Goal: Information Seeking & Learning: Find specific fact

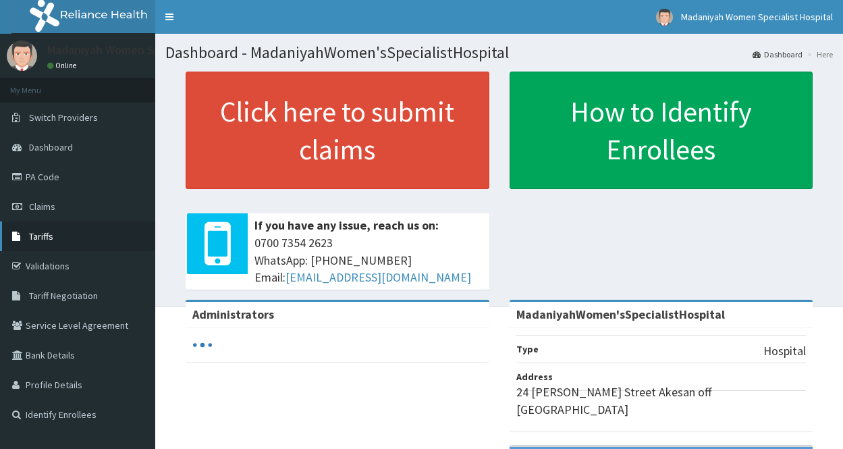
click at [101, 234] on link "Tariffs" at bounding box center [77, 236] width 155 height 30
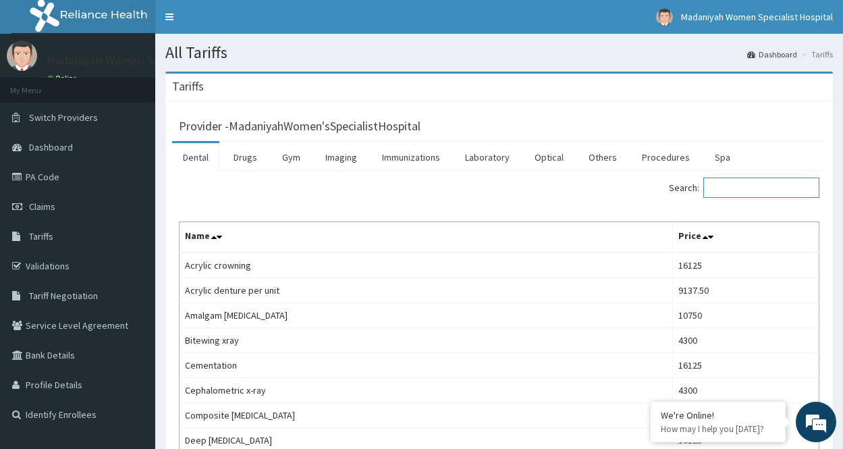
click at [732, 186] on input "Search:" at bounding box center [761, 187] width 116 height 20
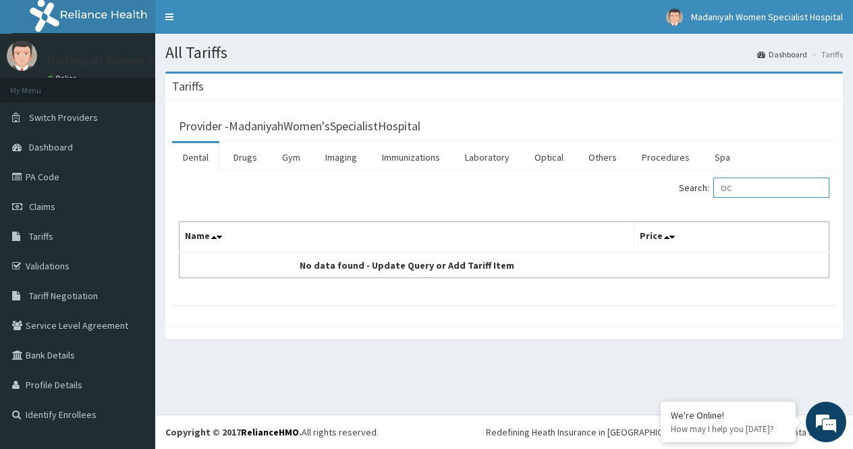
type input "O"
type input "V"
type input "Z"
type input "AB"
click at [239, 165] on link "Drugs" at bounding box center [245, 157] width 45 height 28
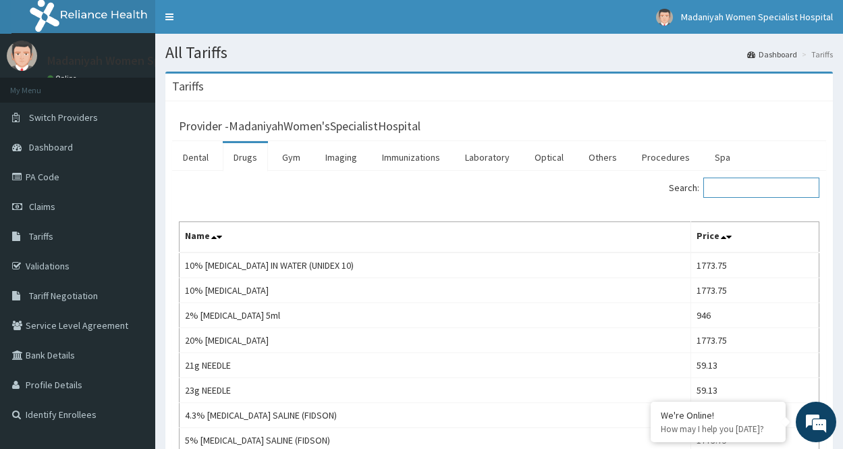
click at [744, 190] on input "Search:" at bounding box center [761, 187] width 116 height 20
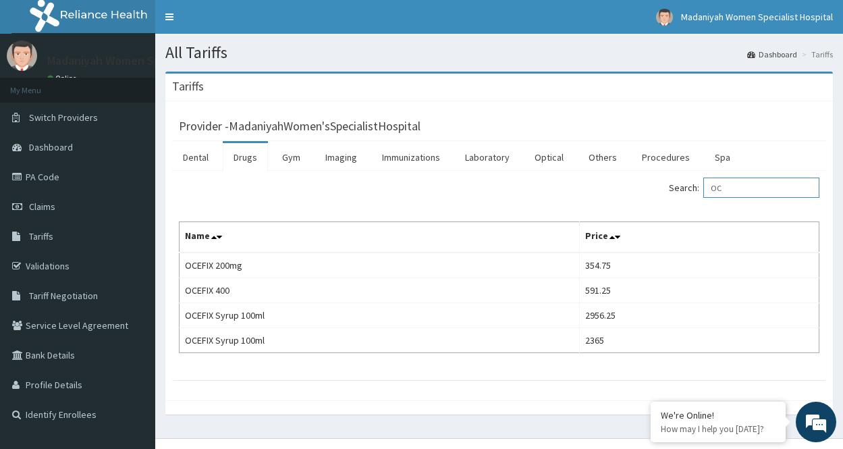
type input "O"
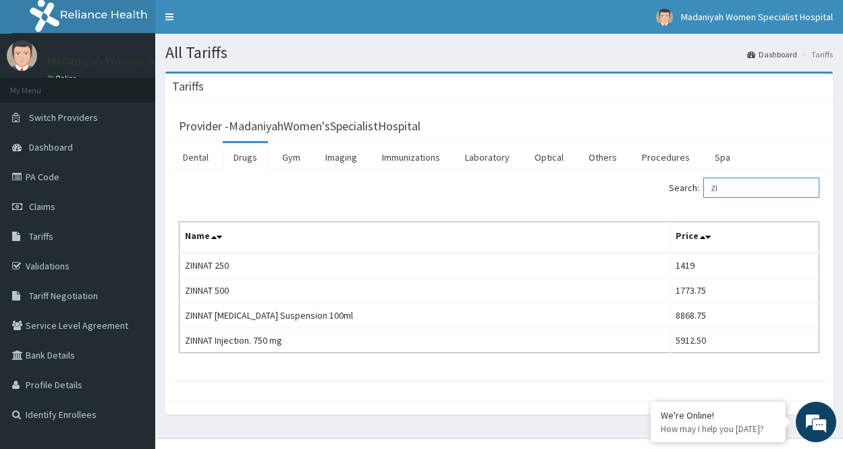
type input "Z"
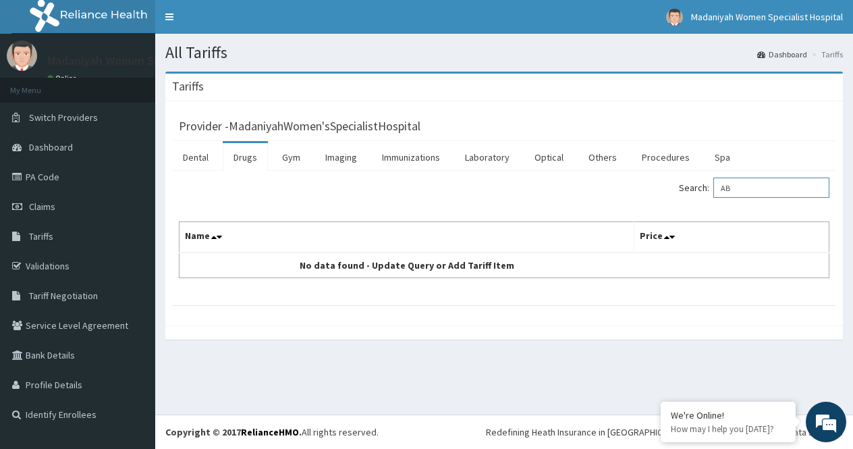
type input "A"
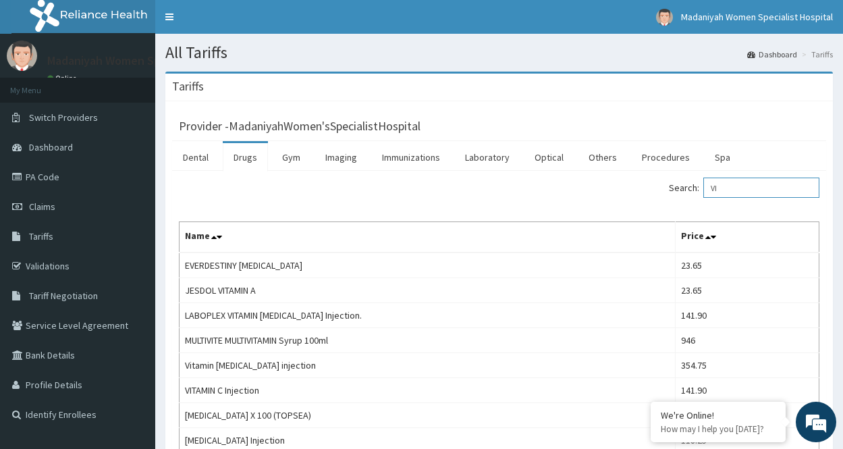
type input "V"
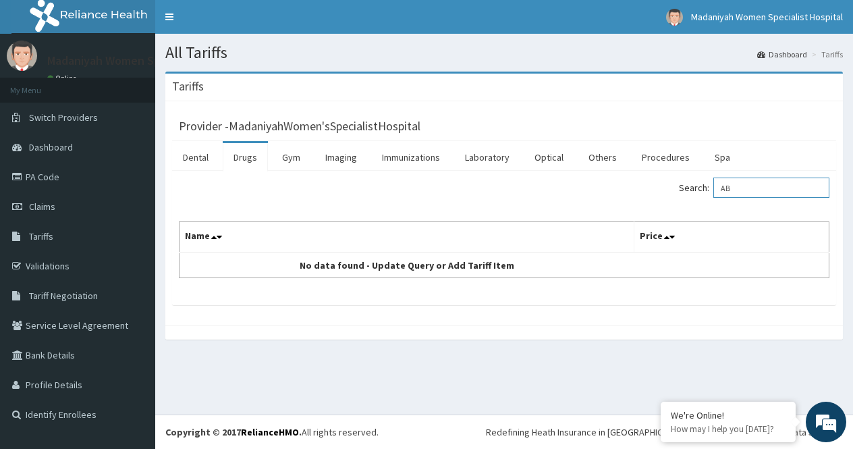
type input "A"
